Goal: Information Seeking & Learning: Learn about a topic

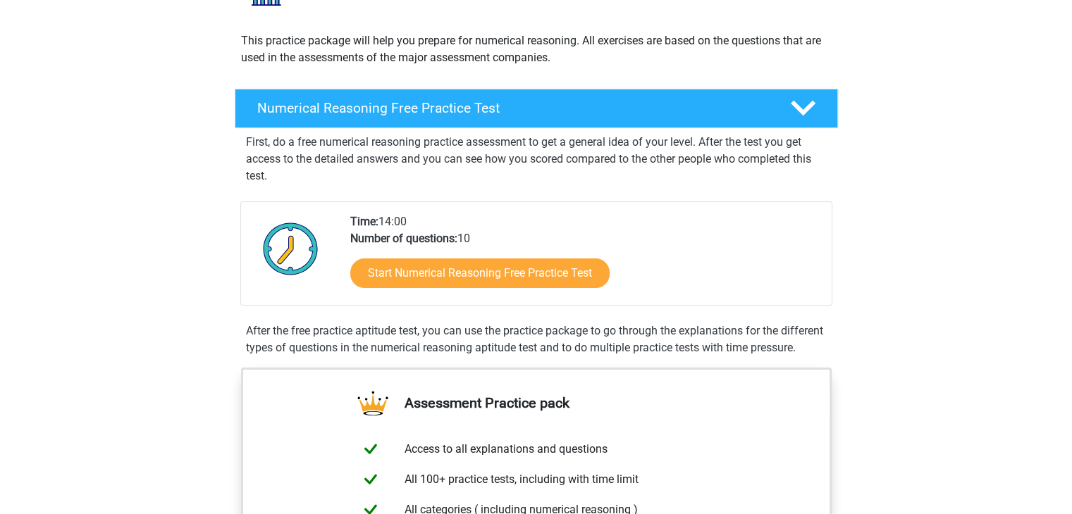
scroll to position [214, 0]
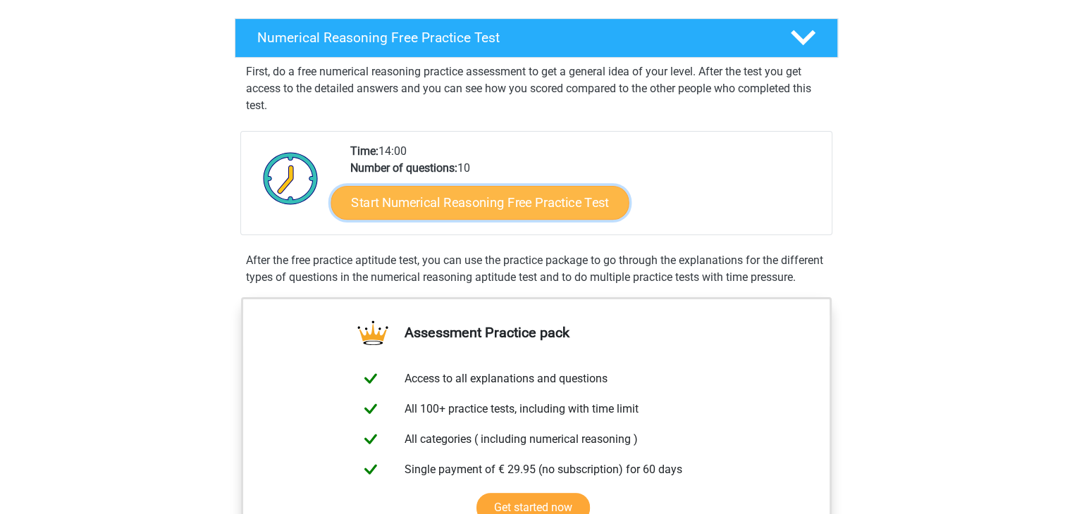
click at [403, 202] on link "Start Numerical Reasoning Free Practice Test" at bounding box center [480, 202] width 298 height 34
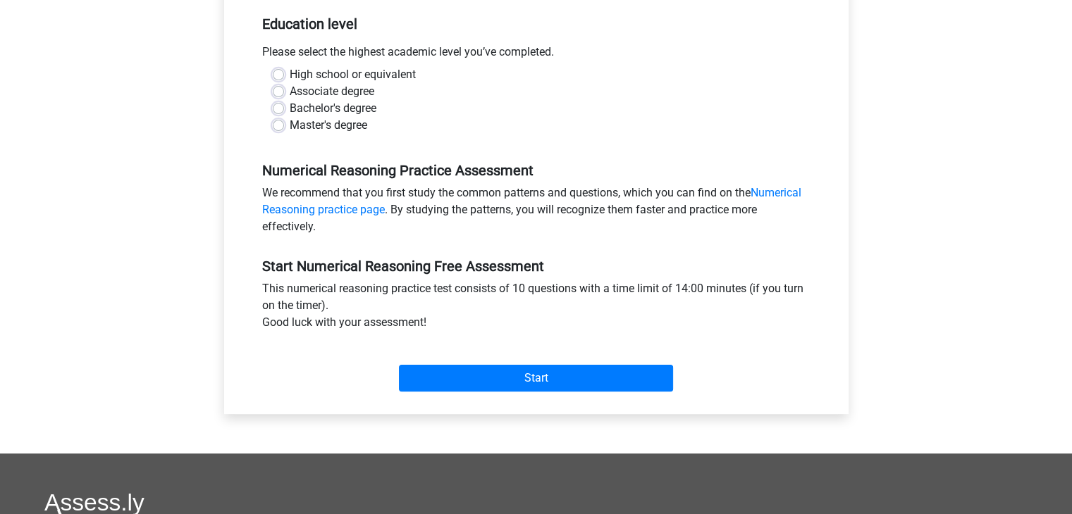
scroll to position [295, 0]
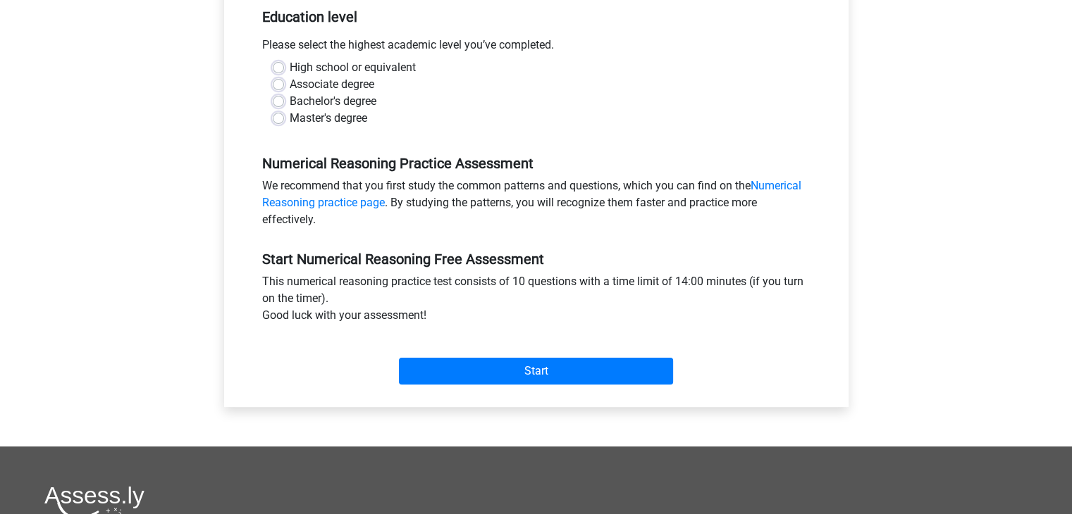
click at [290, 84] on label "Associate degree" at bounding box center [332, 84] width 85 height 17
click at [279, 84] on input "Associate degree" at bounding box center [278, 83] width 11 height 14
radio input "true"
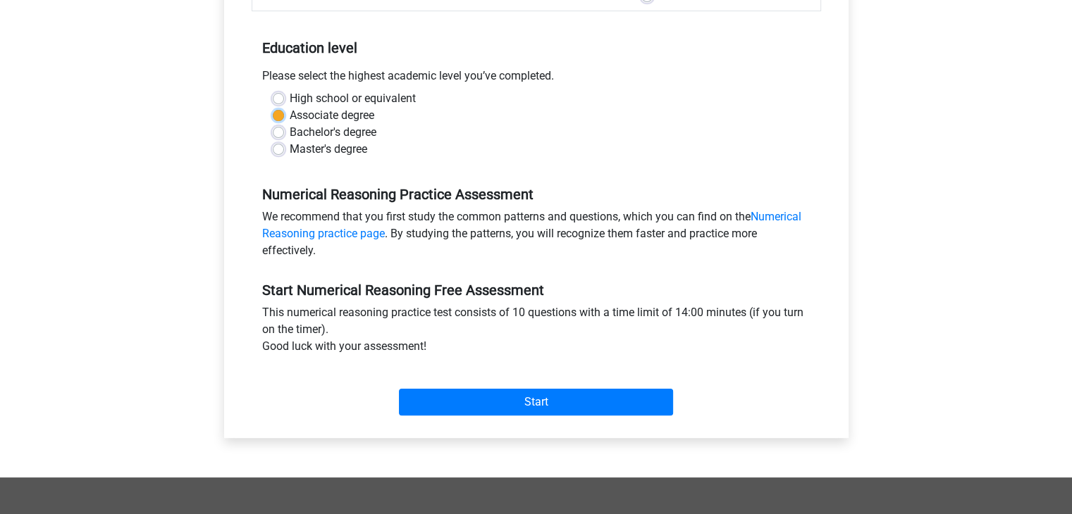
scroll to position [262, 0]
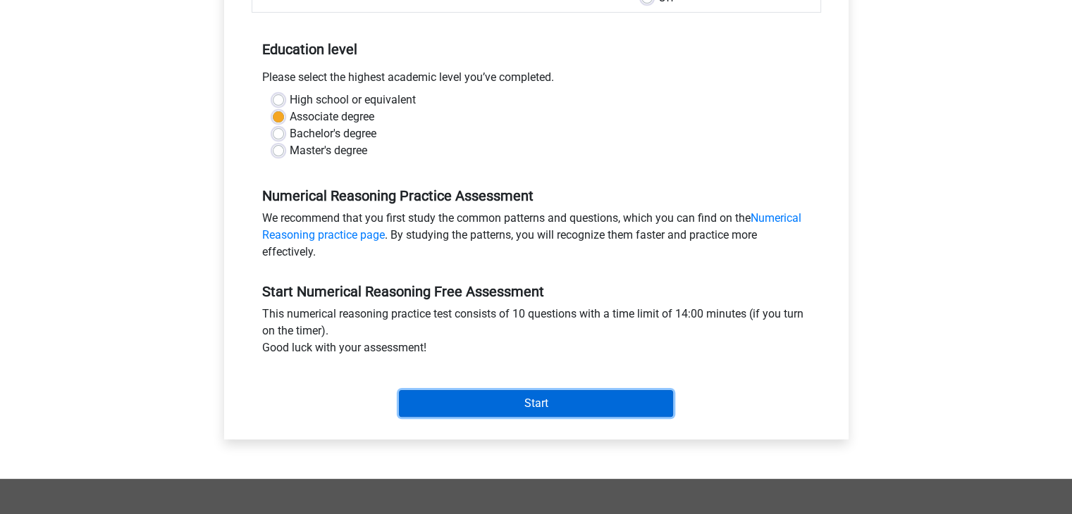
click at [491, 400] on input "Start" at bounding box center [536, 403] width 274 height 27
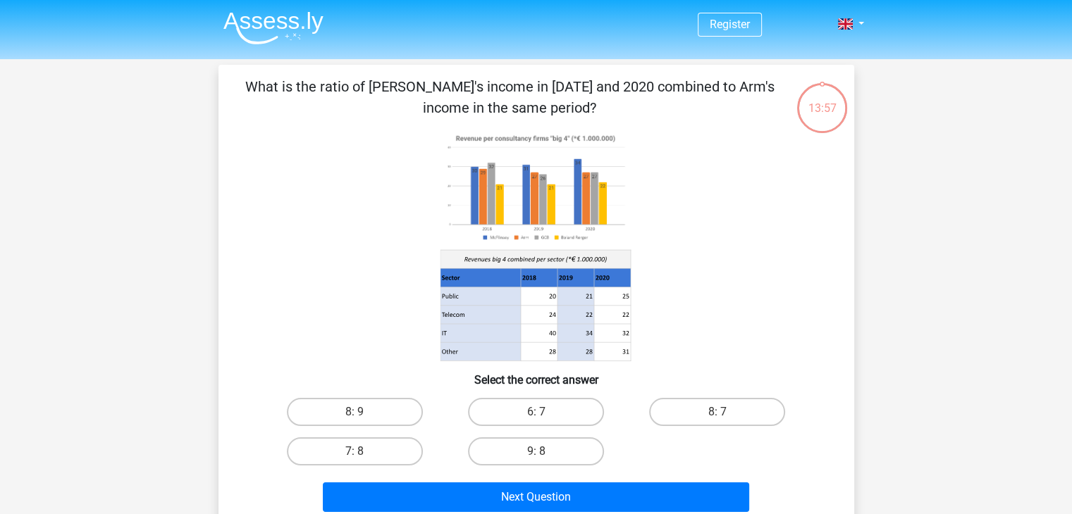
click at [468, 386] on h6 "Select the correct answer" at bounding box center [536, 374] width 591 height 25
